Goal: Find specific page/section: Find specific page/section

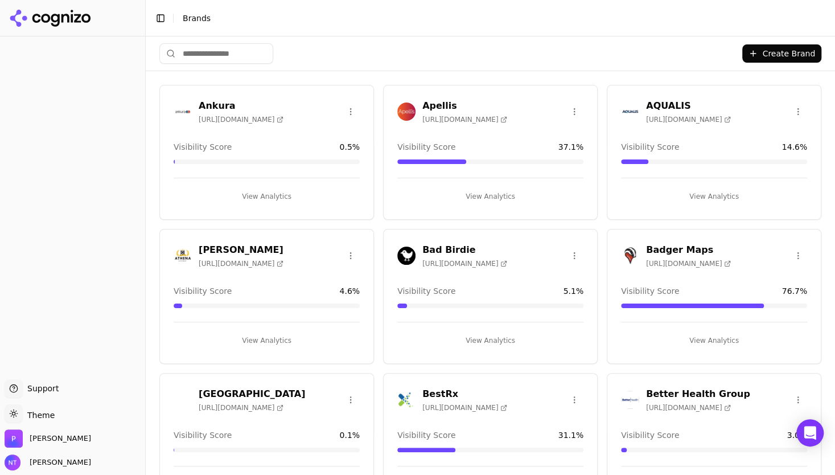
click at [198, 59] on input "search" at bounding box center [216, 53] width 114 height 20
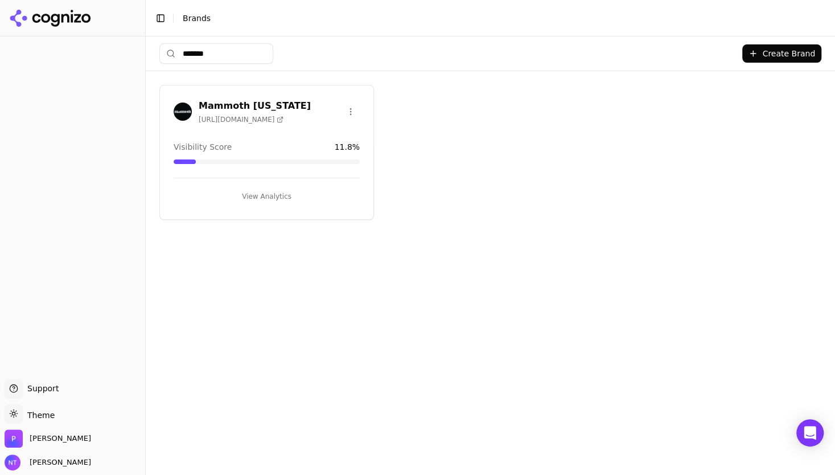
type input "*******"
click at [216, 100] on h3 "Mammoth [US_STATE]" at bounding box center [255, 106] width 112 height 14
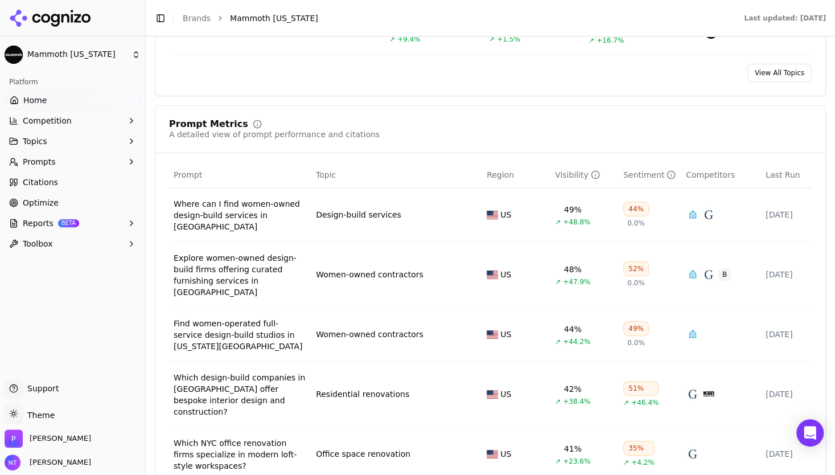
scroll to position [893, 0]
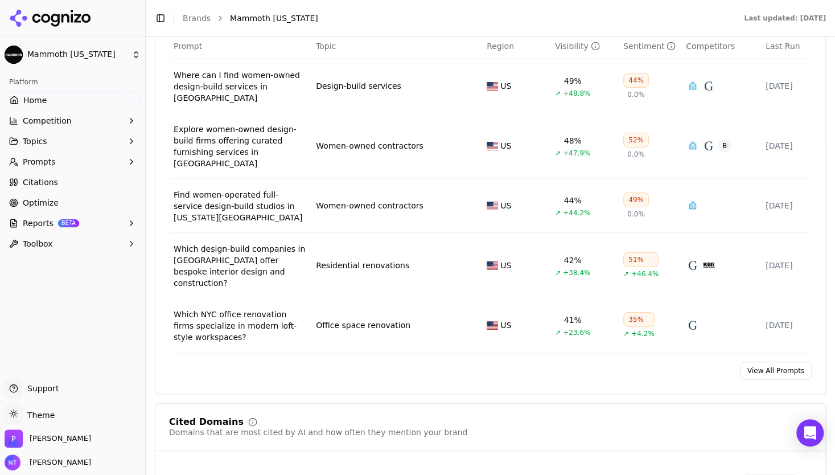
click at [763, 361] on link "View All Prompts" at bounding box center [776, 370] width 72 height 18
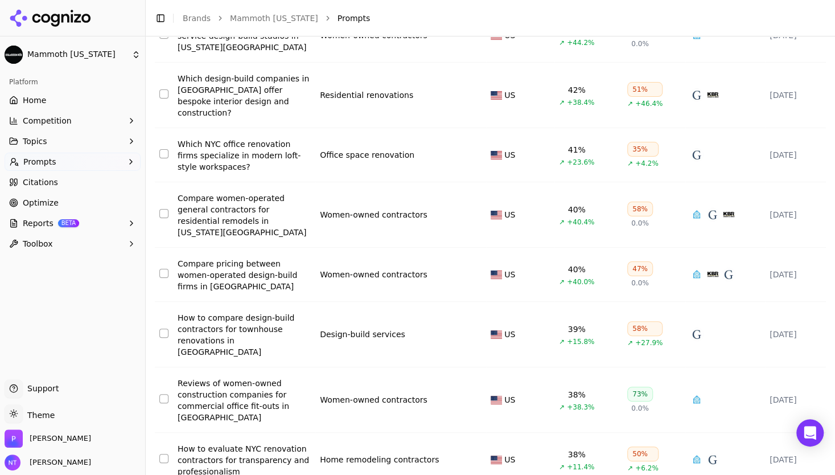
scroll to position [308, 0]
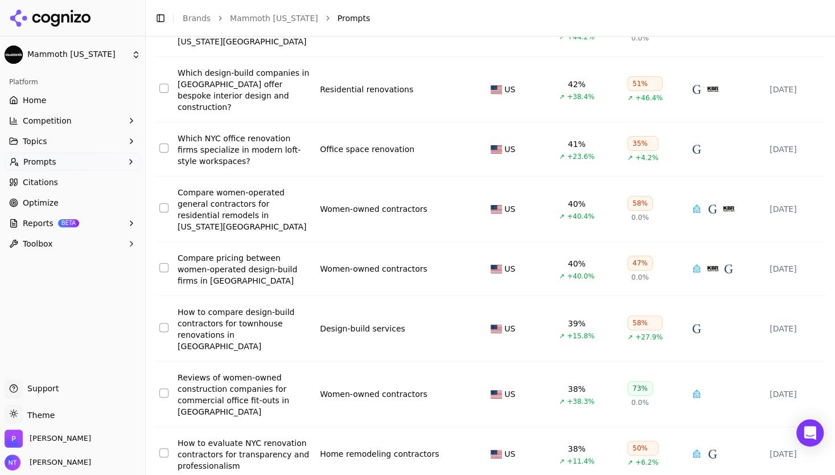
click at [320, 456] on html "Mammoth [US_STATE] Platform Home Competition Topics Prompts Citations Optimize …" at bounding box center [417, 237] width 835 height 475
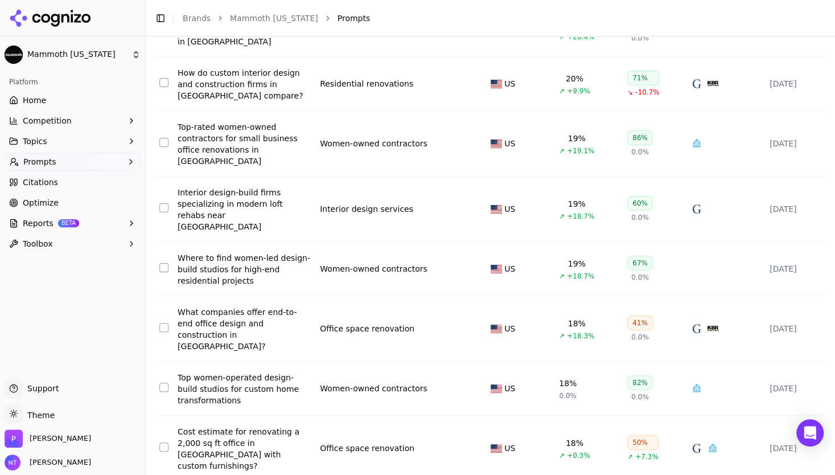
scroll to position [2941, 0]
